Goal: Find specific page/section: Find specific page/section

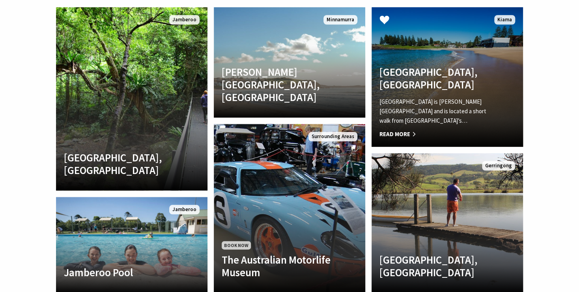
scroll to position [1745, 0]
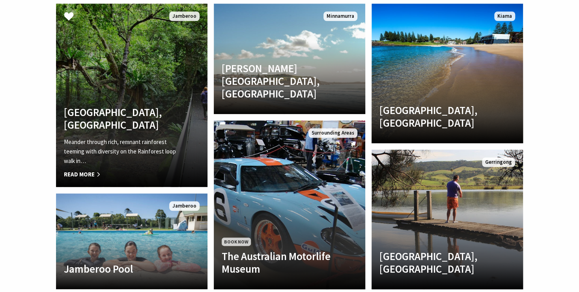
click at [136, 106] on h4 "[GEOGRAPHIC_DATA], [GEOGRAPHIC_DATA]" at bounding box center [120, 119] width 113 height 26
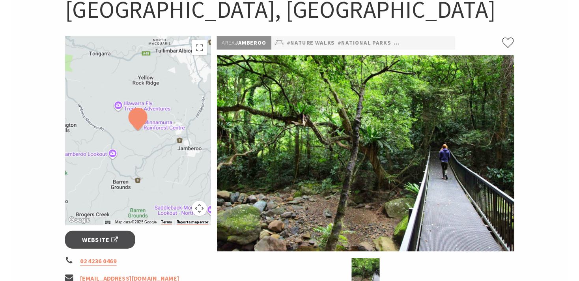
scroll to position [85, 0]
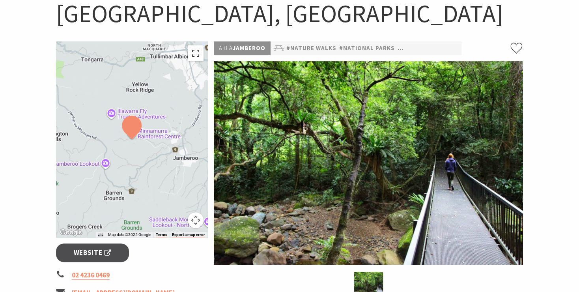
click at [196, 61] on button "Toggle fullscreen view" at bounding box center [196, 53] width 16 height 16
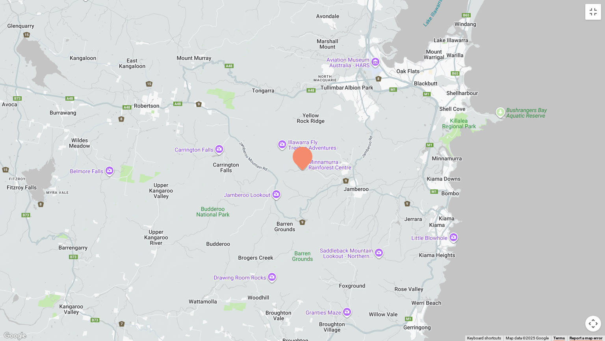
click at [365, 182] on div at bounding box center [302, 170] width 605 height 341
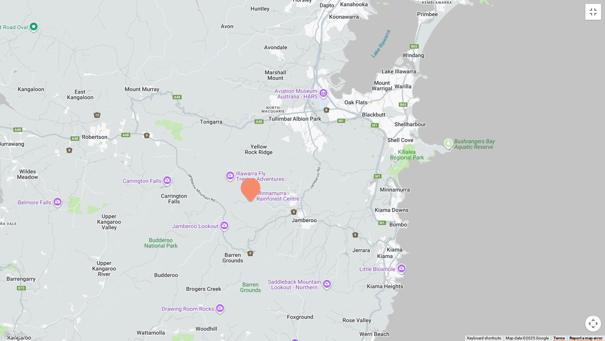
drag, startPoint x: 375, startPoint y: 171, endPoint x: 334, endPoint y: 188, distance: 44.4
click at [319, 205] on div at bounding box center [302, 170] width 605 height 341
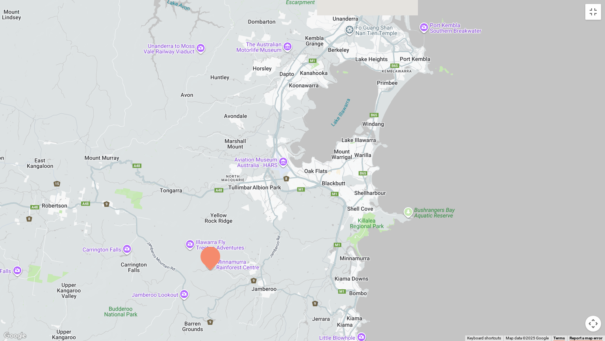
drag, startPoint x: 379, startPoint y: 168, endPoint x: 340, endPoint y: 237, distance: 79.8
click at [340, 237] on div at bounding box center [302, 170] width 605 height 341
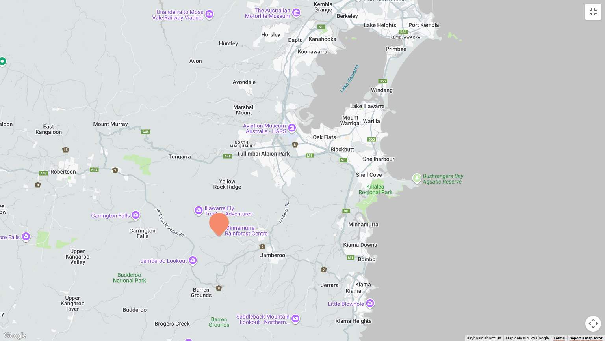
drag, startPoint x: 389, startPoint y: 134, endPoint x: 397, endPoint y: 103, distance: 32.2
click at [397, 103] on div at bounding box center [302, 170] width 605 height 341
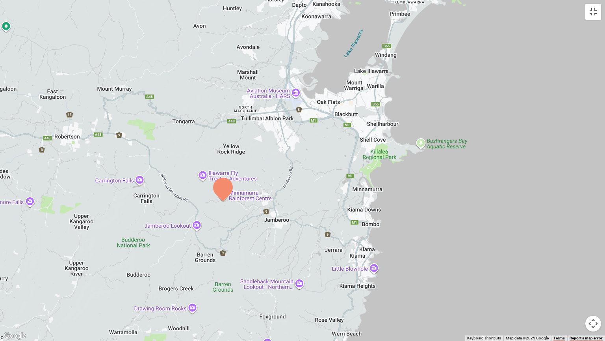
drag, startPoint x: 404, startPoint y: 154, endPoint x: 409, endPoint y: 117, distance: 36.9
click at [409, 117] on div at bounding box center [302, 170] width 605 height 341
click at [578, 19] on button "Toggle fullscreen view" at bounding box center [594, 12] width 16 height 16
